Goal: Task Accomplishment & Management: Complete application form

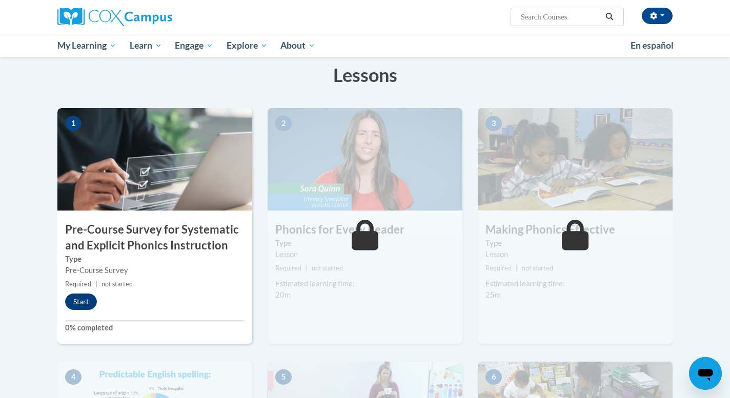
scroll to position [161, 0]
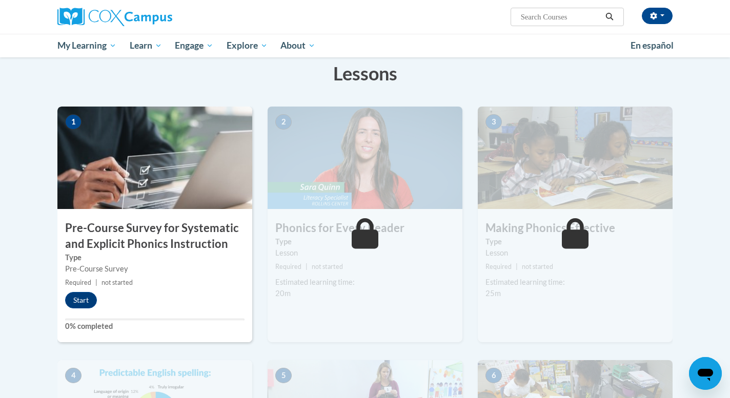
click at [172, 197] on img at bounding box center [154, 158] width 195 height 102
click at [154, 240] on h3 "Pre-Course Survey for Systematic and Explicit Phonics Instruction" at bounding box center [154, 236] width 195 height 32
click at [159, 158] on img at bounding box center [154, 158] width 195 height 102
click at [76, 305] on button "Start" at bounding box center [81, 300] width 32 height 16
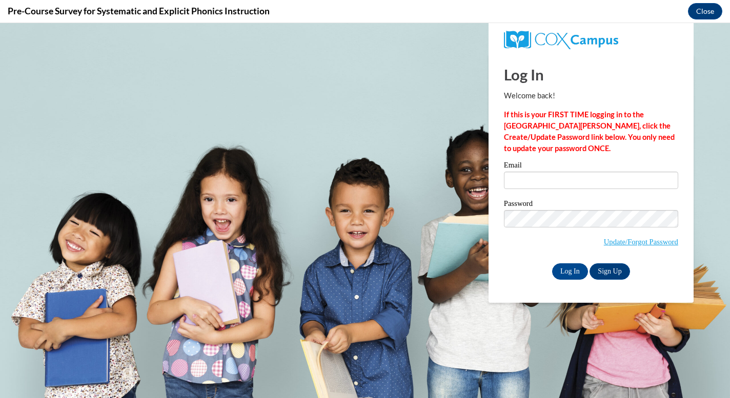
scroll to position [0, 0]
click at [567, 268] on input "Log In" at bounding box center [570, 271] width 36 height 16
click at [576, 181] on input "Email" at bounding box center [591, 180] width 174 height 17
type input "[PERSON_NAME][EMAIL_ADDRESS][DOMAIN_NAME]"
click at [569, 274] on input "Log In" at bounding box center [570, 271] width 36 height 16
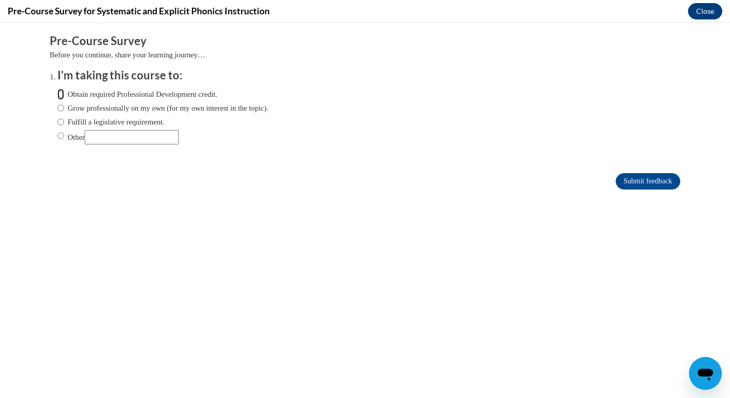
click at [60, 95] on input "Obtain required Professional Development credit." at bounding box center [60, 94] width 7 height 11
radio input "true"
click at [651, 181] on input "Submit feedback" at bounding box center [647, 181] width 65 height 16
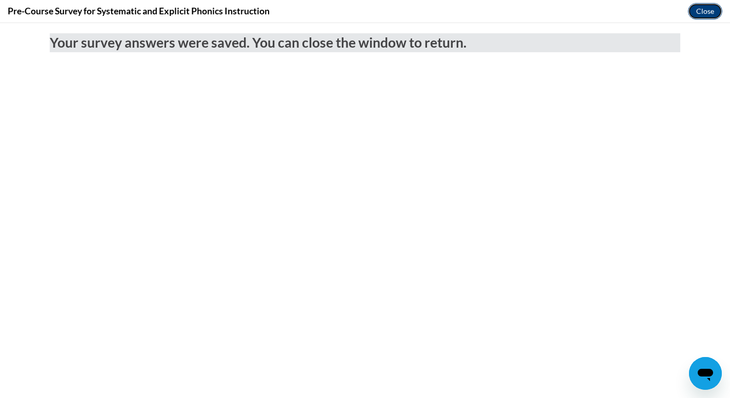
click at [704, 11] on button "Close" at bounding box center [705, 11] width 34 height 16
